Goal: Complete application form

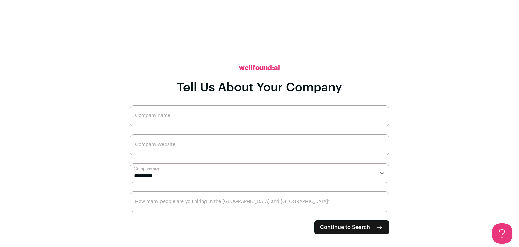
click at [247, 113] on input "Company name" at bounding box center [260, 115] width 260 height 21
click at [151, 120] on input "Prismasync" at bounding box center [260, 115] width 260 height 21
click at [173, 119] on input "Prisma sync" at bounding box center [260, 115] width 260 height 21
type input "Prisma sync technology"
click at [173, 142] on input "Company website" at bounding box center [260, 144] width 260 height 21
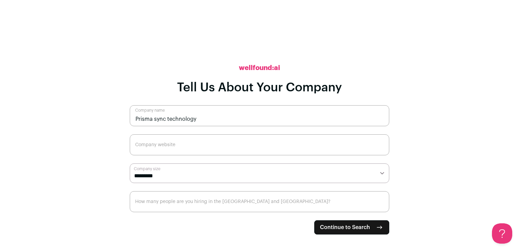
paste input "[URL][DOMAIN_NAME]"
type input "[URL][DOMAIN_NAME]"
click at [186, 175] on select "**********" at bounding box center [260, 173] width 260 height 20
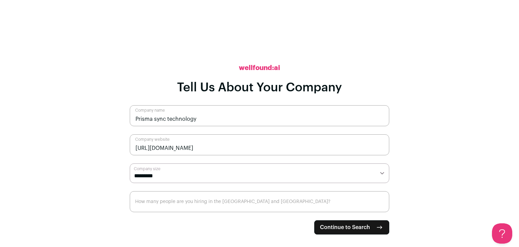
select select "*"
click at [130, 163] on select "**********" at bounding box center [260, 173] width 260 height 20
click at [181, 201] on input "How many people are you hiring in the [GEOGRAPHIC_DATA] and [GEOGRAPHIC_DATA]?" at bounding box center [260, 201] width 260 height 21
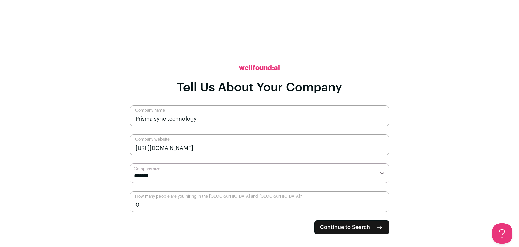
click at [381, 207] on input "0" at bounding box center [260, 201] width 260 height 21
click at [381, 202] on input "1" at bounding box center [260, 201] width 260 height 21
click at [381, 202] on input "2" at bounding box center [260, 201] width 260 height 21
click at [381, 202] on input "3" at bounding box center [260, 201] width 260 height 21
click at [381, 202] on input "4" at bounding box center [260, 201] width 260 height 21
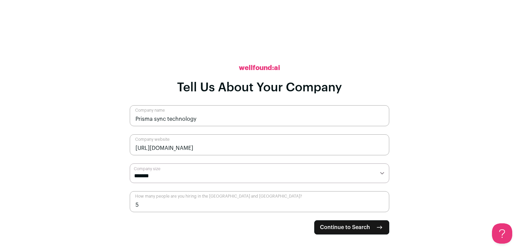
click at [381, 202] on input "5" at bounding box center [260, 201] width 260 height 21
click at [381, 202] on input "6" at bounding box center [260, 201] width 260 height 21
click at [381, 202] on input "7" at bounding box center [260, 201] width 260 height 21
click at [381, 202] on input "8" at bounding box center [260, 201] width 260 height 21
click at [381, 202] on input "9" at bounding box center [260, 201] width 260 height 21
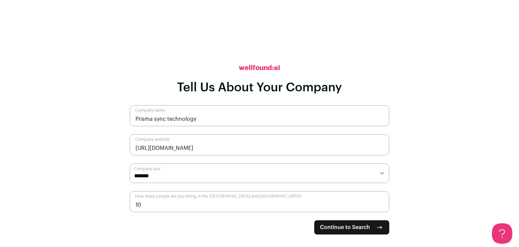
click at [381, 202] on input "10" at bounding box center [260, 201] width 260 height 21
click at [381, 202] on input "16" at bounding box center [260, 201] width 260 height 21
click at [381, 208] on input "8" at bounding box center [260, 201] width 260 height 21
click at [381, 208] on input "7" at bounding box center [260, 201] width 260 height 21
click at [381, 208] on input "6" at bounding box center [260, 201] width 260 height 21
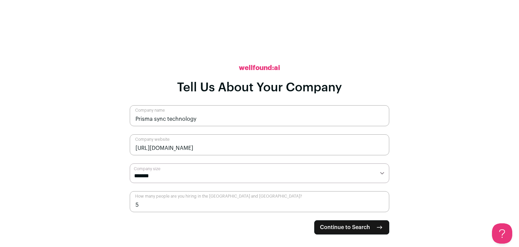
click at [381, 208] on input "5" at bounding box center [260, 201] width 260 height 21
click at [381, 208] on input "4" at bounding box center [260, 201] width 260 height 21
click at [381, 208] on input "3" at bounding box center [260, 201] width 260 height 21
click at [381, 208] on input "1" at bounding box center [260, 201] width 260 height 21
type input "0"
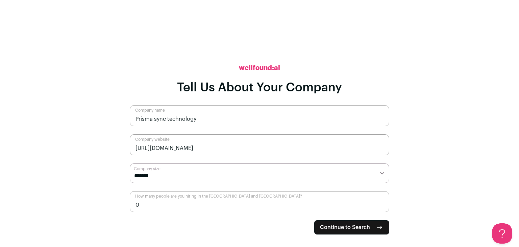
click at [381, 208] on input "0" at bounding box center [260, 201] width 260 height 21
click at [361, 226] on span "Continue to Search" at bounding box center [345, 227] width 50 height 8
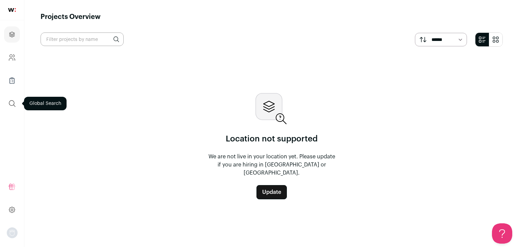
click at [11, 103] on icon "submit" at bounding box center [12, 103] width 8 height 8
